Goal: Transaction & Acquisition: Purchase product/service

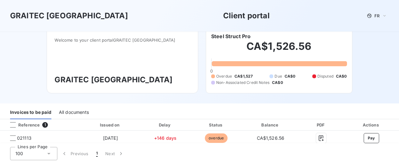
scroll to position [9, 0]
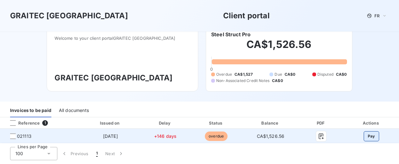
click at [366, 138] on button "Pay" at bounding box center [371, 136] width 15 height 10
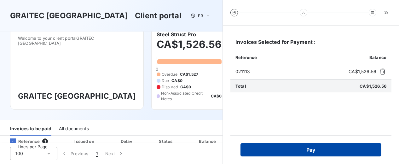
click at [309, 150] on button "Pay" at bounding box center [310, 149] width 141 height 13
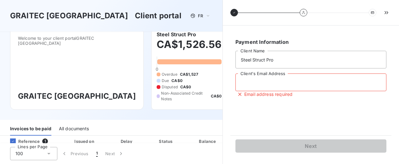
click at [243, 84] on input "Client's Email Address" at bounding box center [310, 82] width 151 height 18
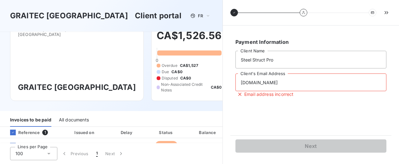
click at [279, 82] on input "hamidsspro.ca" at bounding box center [310, 82] width 151 height 18
type input "h"
click at [258, 84] on input "Client's Email Address" at bounding box center [310, 82] width 151 height 18
type input "steelstructpro@gmail.com"
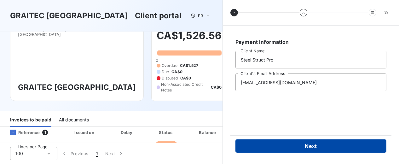
click at [310, 146] on button "Next" at bounding box center [310, 145] width 151 height 13
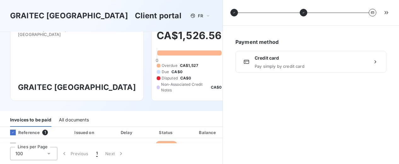
drag, startPoint x: 375, startPoint y: 62, endPoint x: 386, endPoint y: 82, distance: 22.0
click at [386, 82] on div "Payment method Credit card Pay simply by credit card" at bounding box center [310, 94] width 161 height 123
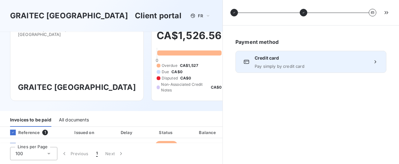
click at [376, 60] on icon at bounding box center [375, 62] width 6 height 6
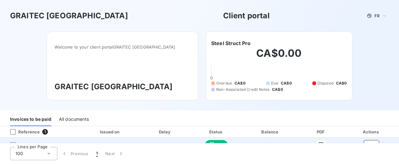
scroll to position [9, 0]
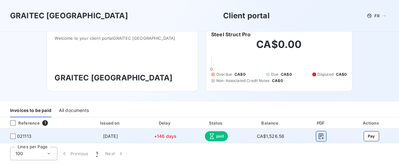
drag, startPoint x: 315, startPoint y: 135, endPoint x: 319, endPoint y: 139, distance: 5.6
click at [319, 139] on button "button" at bounding box center [321, 136] width 10 height 10
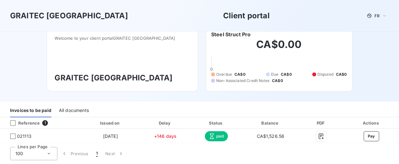
click at [364, 81] on div "GRAITEC [GEOGRAPHIC_DATA] Client portal FR Welcome to your client portal GRAITE…" at bounding box center [199, 46] width 399 height 110
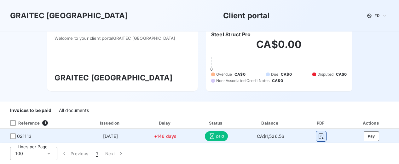
click at [318, 137] on icon "button" at bounding box center [321, 136] width 6 height 6
